Goal: Information Seeking & Learning: Learn about a topic

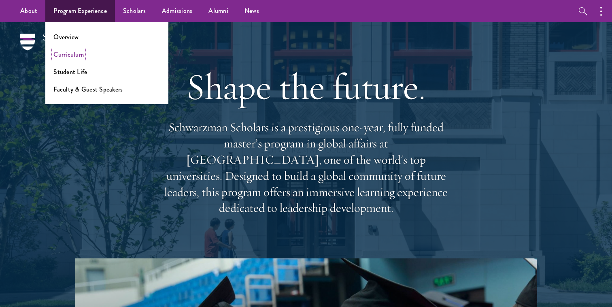
click at [79, 55] on link "Curriculum" at bounding box center [68, 54] width 30 height 9
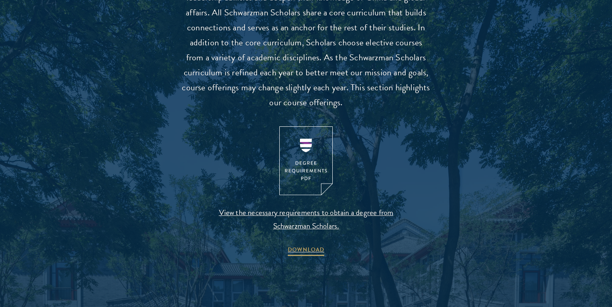
scroll to position [840, 0]
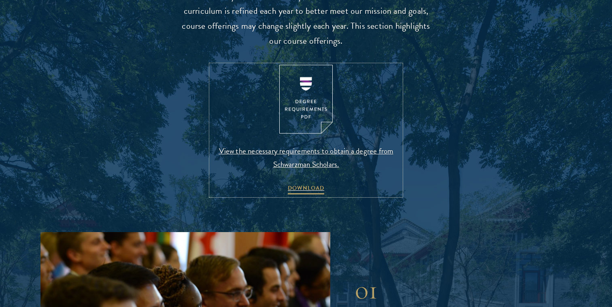
click at [303, 104] on img at bounding box center [305, 99] width 53 height 69
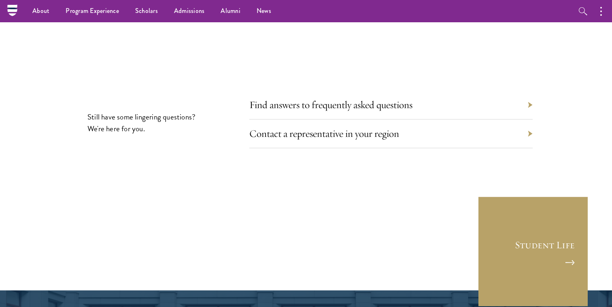
scroll to position [4495, 0]
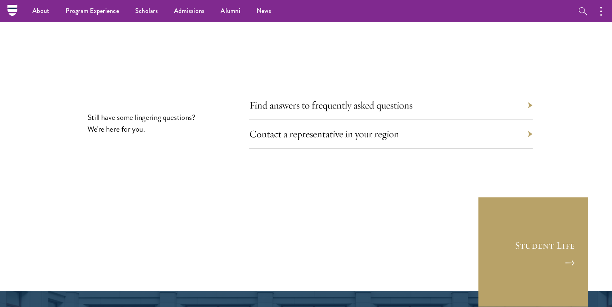
click at [416, 91] on div "Find answers to frequently asked questions" at bounding box center [390, 105] width 283 height 29
click at [531, 91] on div "Find answers to frequently asked questions" at bounding box center [390, 105] width 283 height 29
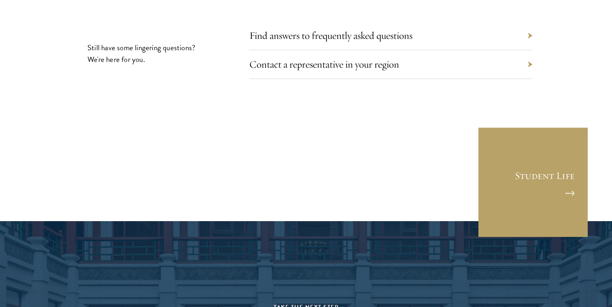
scroll to position [4567, 0]
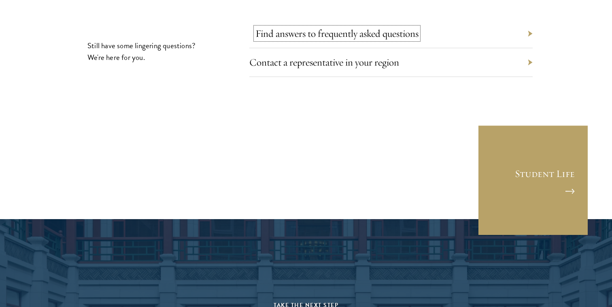
click at [401, 27] on link "Find answers to frequently asked questions" at bounding box center [336, 33] width 163 height 13
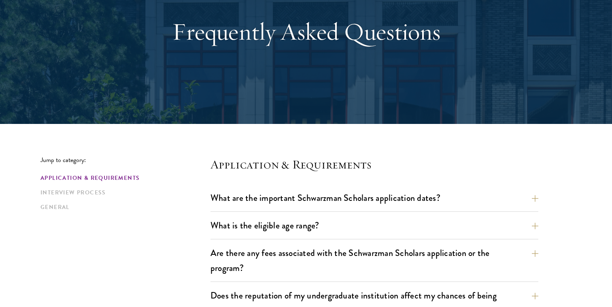
scroll to position [119, 0]
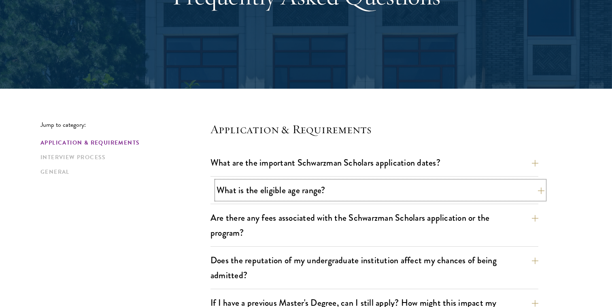
click at [447, 192] on button "What is the eligible age range?" at bounding box center [381, 190] width 328 height 18
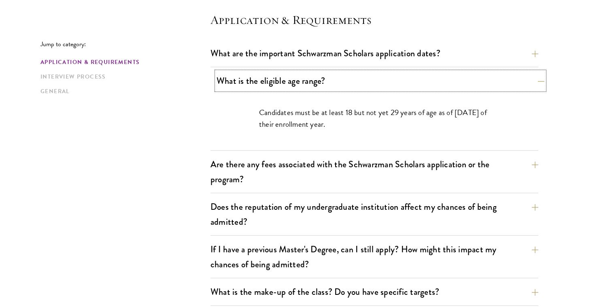
scroll to position [228, 0]
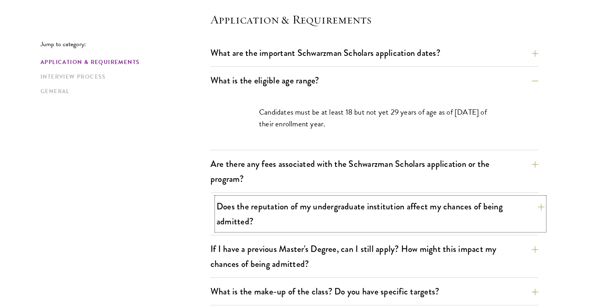
click at [433, 211] on button "Does the reputation of my undergraduate institution affect my chances of being …" at bounding box center [381, 213] width 328 height 33
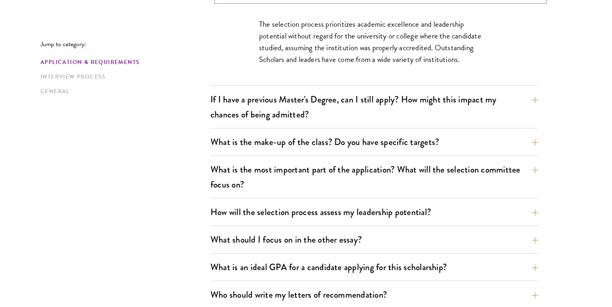
scroll to position [402, 0]
click at [434, 146] on button "What is the make-up of the class? Do you have specific targets?" at bounding box center [381, 141] width 328 height 18
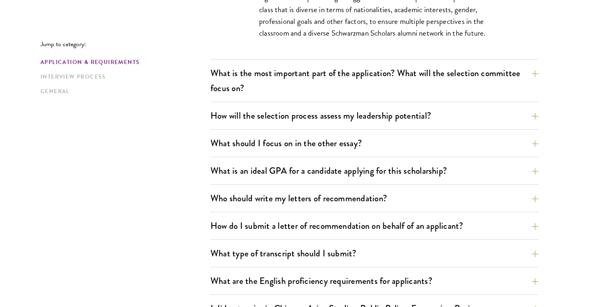
scroll to position [586, 0]
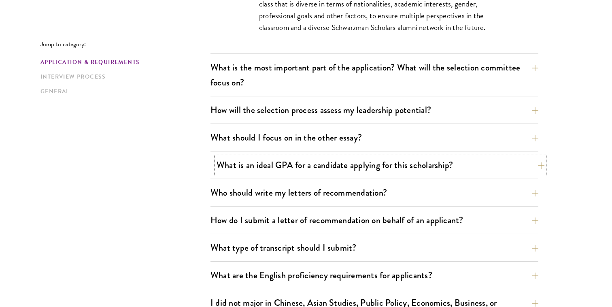
click at [428, 161] on button "What is an ideal GPA for a candidate applying for this scholarship?" at bounding box center [381, 165] width 328 height 18
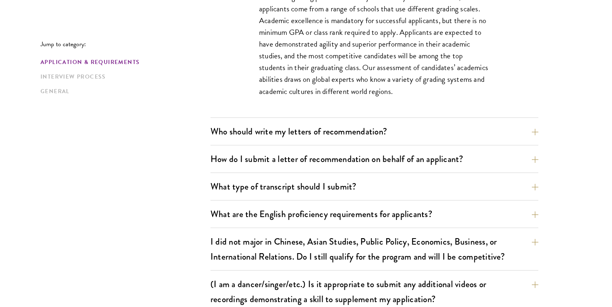
scroll to position [651, 0]
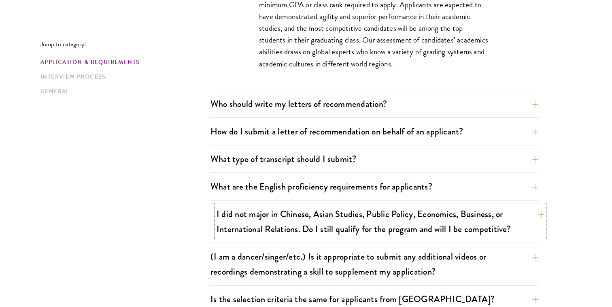
click at [417, 227] on button "I did not major in Chinese, Asian Studies, Public Policy, Economics, Business, …" at bounding box center [381, 221] width 328 height 33
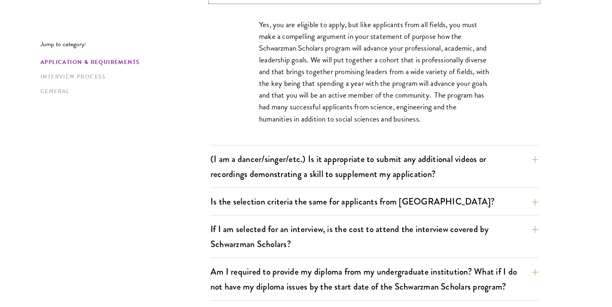
scroll to position [844, 0]
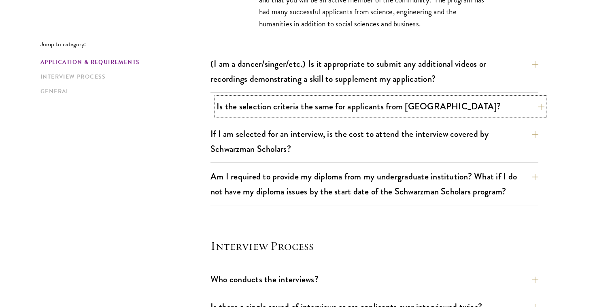
click at [439, 106] on button "Is the selection criteria the same for applicants from China?" at bounding box center [381, 106] width 328 height 18
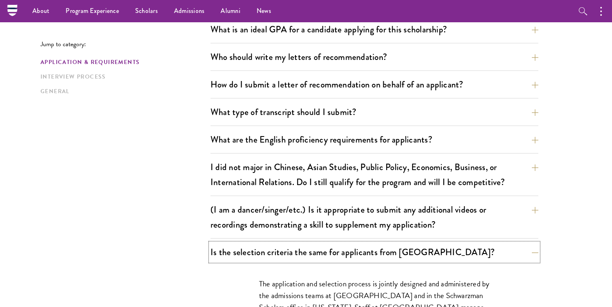
scroll to position [540, 0]
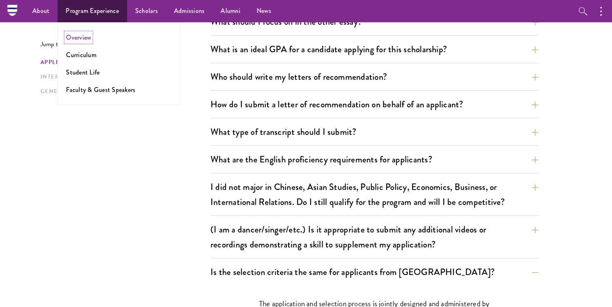
click at [86, 35] on link "Overview" at bounding box center [78, 37] width 25 height 9
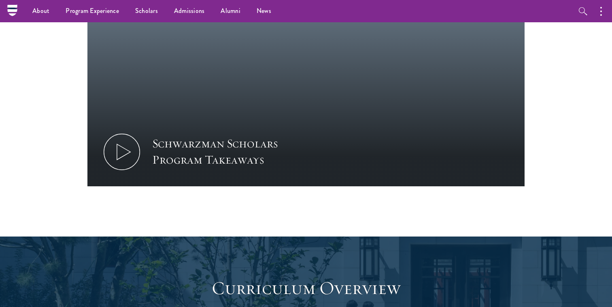
scroll to position [896, 0]
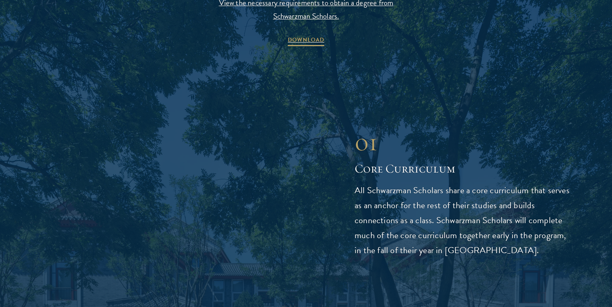
scroll to position [1112, 0]
